Goal: Transaction & Acquisition: Purchase product/service

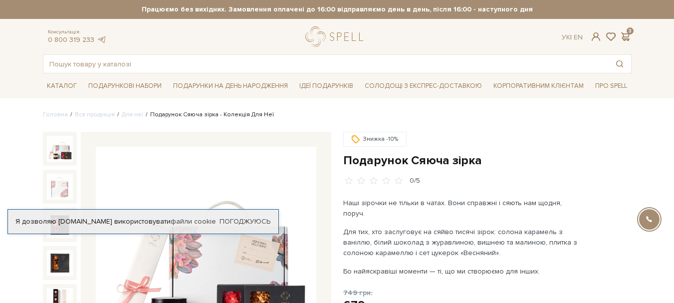
click at [636, 36] on div "Ук | En | 3" at bounding box center [596, 36] width 81 height 9
click at [628, 34] on span at bounding box center [626, 36] width 12 height 10
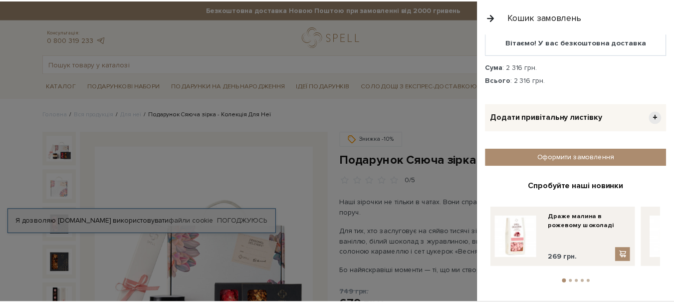
scroll to position [329, 0]
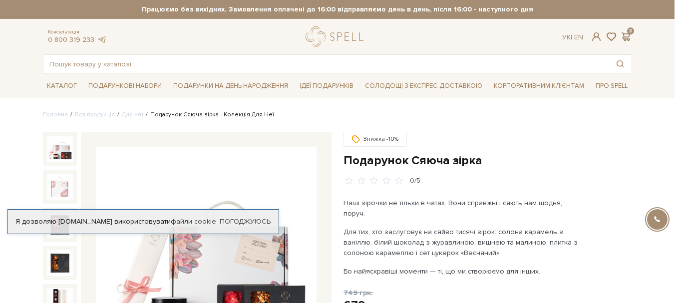
click at [419, 121] on div at bounding box center [341, 151] width 682 height 303
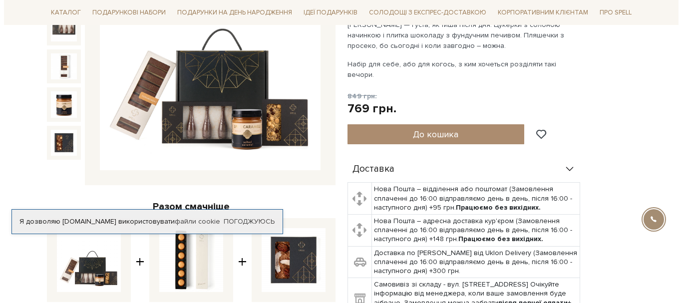
scroll to position [200, 0]
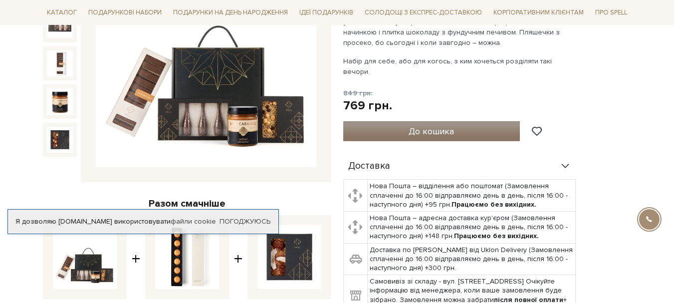
click at [408, 121] on button "До кошика" at bounding box center [431, 131] width 177 height 20
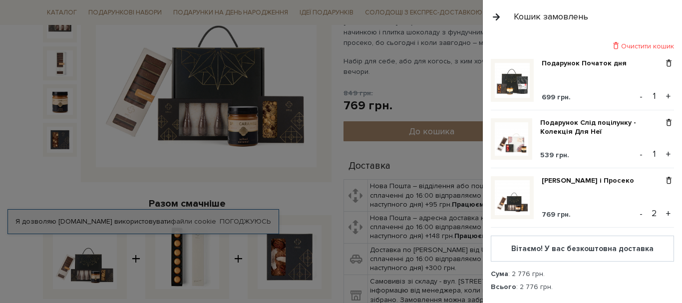
click at [637, 214] on button "-" at bounding box center [641, 213] width 10 height 15
click at [511, 79] on img at bounding box center [512, 80] width 35 height 35
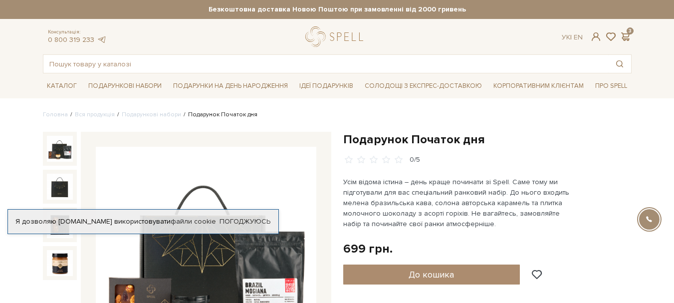
click at [625, 31] on div "Консультація: 0 800 319 233 Ук | En | 3" at bounding box center [337, 36] width 601 height 20
click at [625, 34] on span at bounding box center [626, 36] width 12 height 10
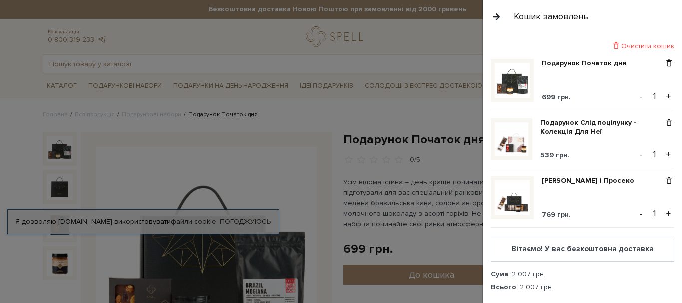
click at [463, 110] on div at bounding box center [341, 151] width 682 height 303
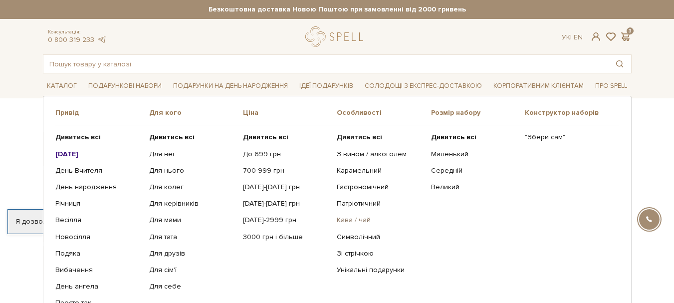
click at [354, 220] on link "Кава / чай" at bounding box center [380, 220] width 86 height 9
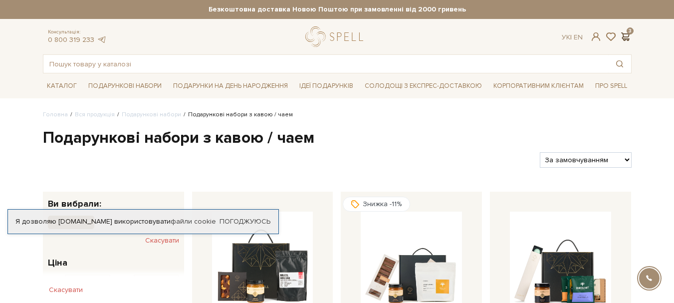
click at [627, 32] on span at bounding box center [626, 36] width 12 height 10
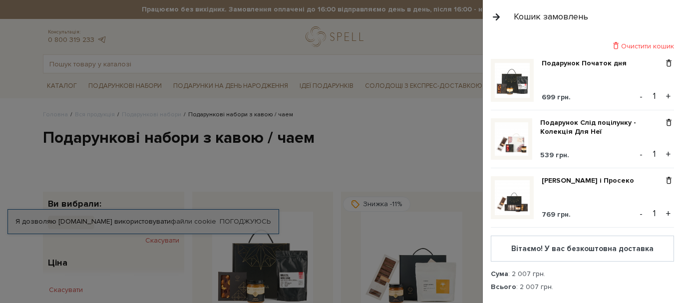
click at [358, 129] on div at bounding box center [341, 151] width 682 height 303
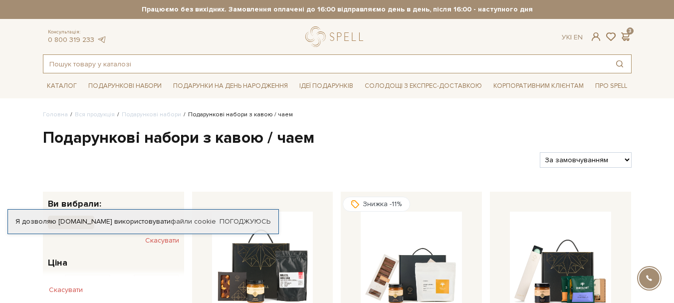
click at [216, 63] on input "text" at bounding box center [325, 64] width 565 height 18
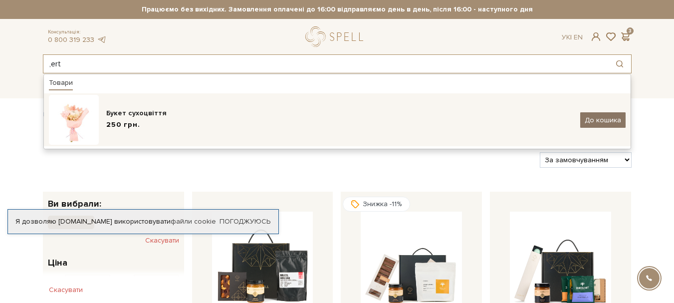
click at [605, 122] on span "До кошика" at bounding box center [603, 120] width 36 height 8
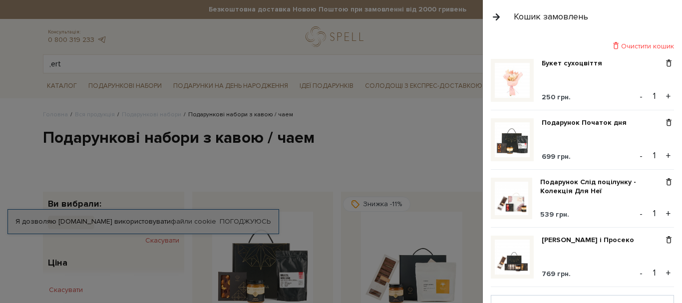
click at [311, 158] on div at bounding box center [341, 151] width 682 height 303
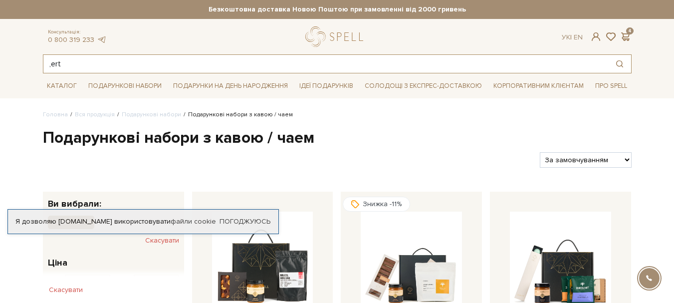
click at [257, 66] on input ",ert" at bounding box center [325, 64] width 565 height 18
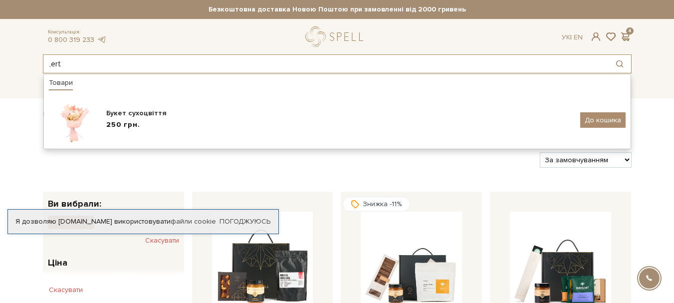
drag, startPoint x: 257, startPoint y: 65, endPoint x: 25, endPoint y: 69, distance: 231.6
click at [25, 69] on header "Безкоштовна доставка Новою Поштою при замовленні від 2000 гривень Працюємо без …" at bounding box center [337, 36] width 674 height 73
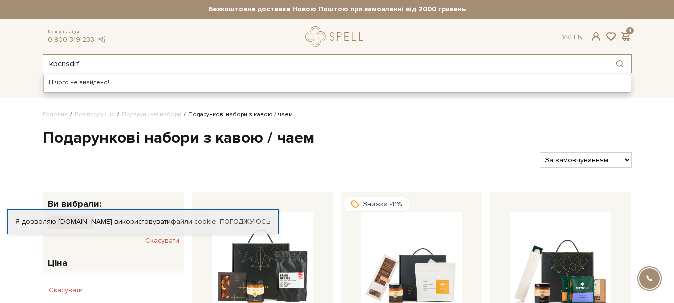
drag, startPoint x: 102, startPoint y: 60, endPoint x: 22, endPoint y: 59, distance: 80.4
click at [22, 59] on header "Безкоштовна доставка Новою Поштою при замовленні від 2000 гривень Працюємо без …" at bounding box center [337, 36] width 674 height 73
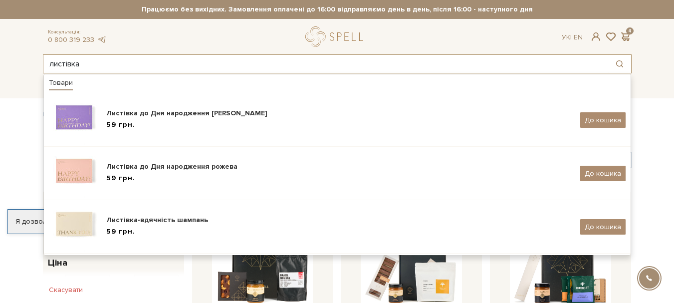
type input "листівка"
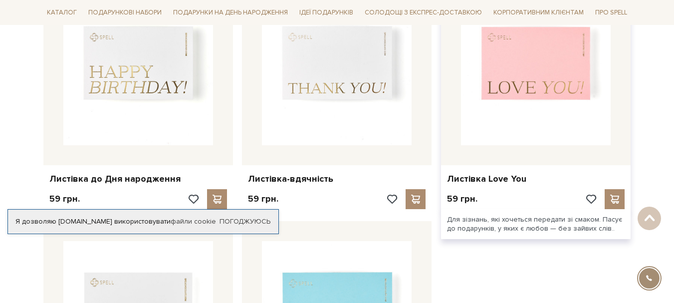
scroll to position [549, 0]
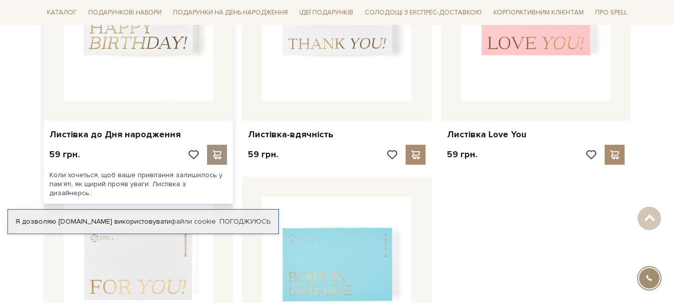
click at [220, 150] on span at bounding box center [217, 154] width 12 height 9
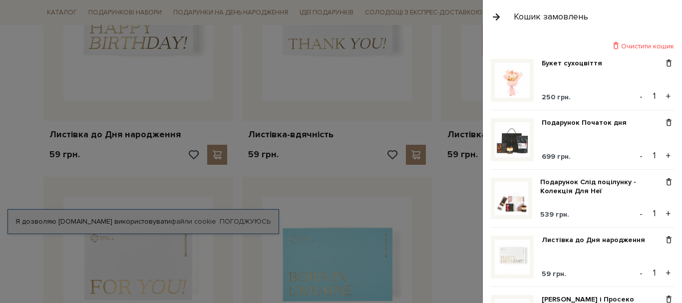
click at [447, 212] on div at bounding box center [341, 151] width 682 height 303
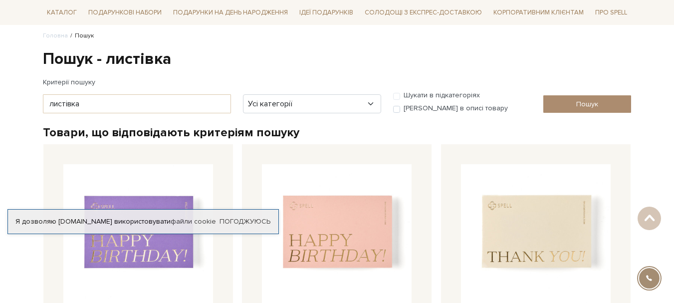
scroll to position [0, 0]
